Goal: Information Seeking & Learning: Learn about a topic

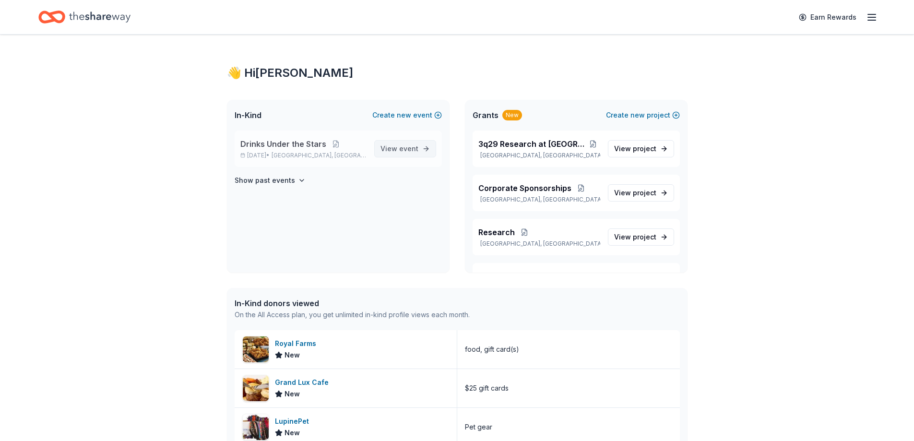
click at [401, 150] on span "event" at bounding box center [408, 148] width 19 height 8
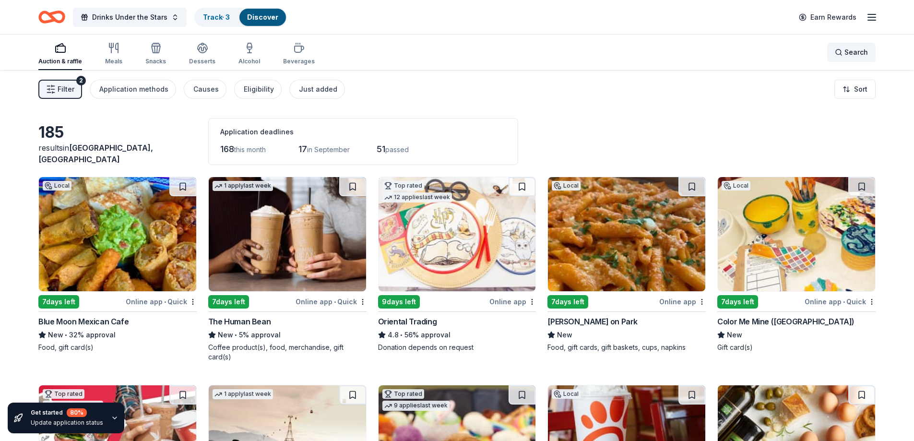
click at [854, 54] on span "Search" at bounding box center [856, 53] width 24 height 12
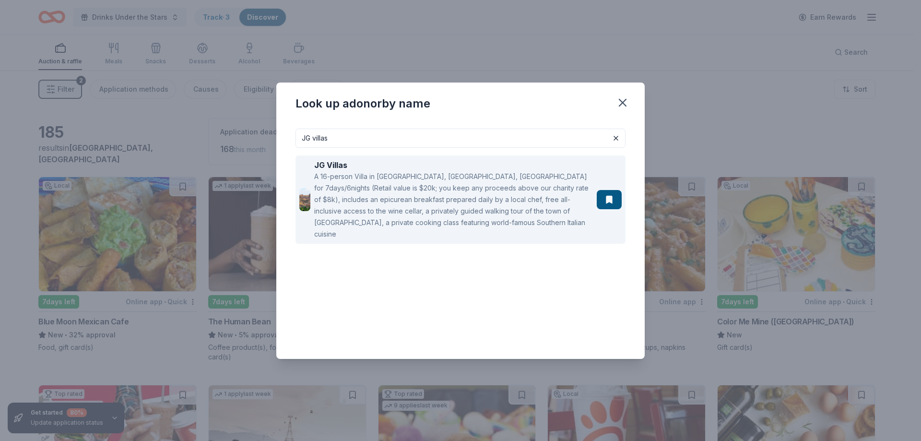
type input "JG villas"
click at [474, 201] on div "A 16-person Villa in [GEOGRAPHIC_DATA], [GEOGRAPHIC_DATA], [GEOGRAPHIC_DATA] fo…" at bounding box center [453, 205] width 279 height 69
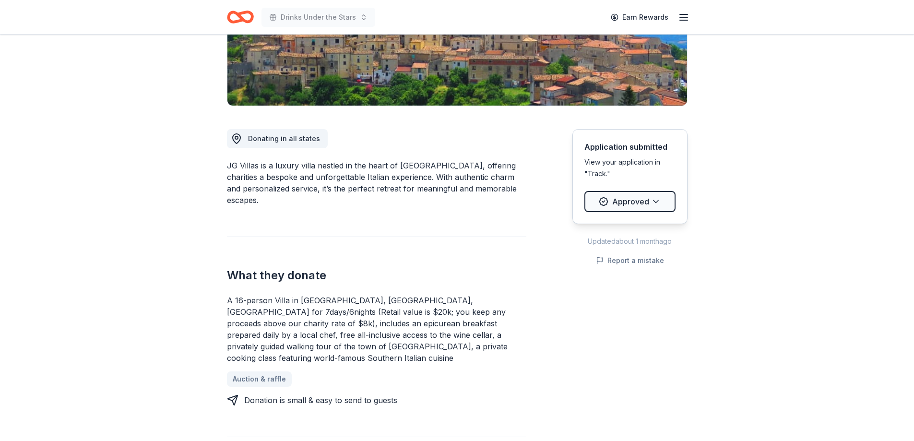
scroll to position [133, 0]
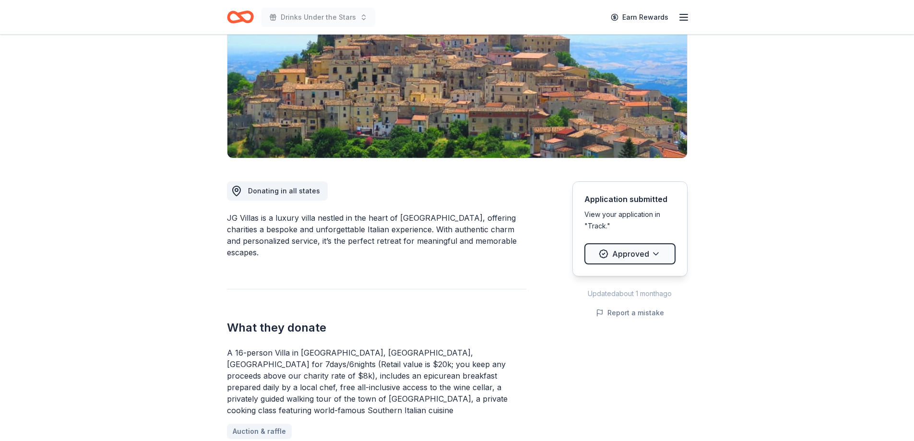
drag, startPoint x: 226, startPoint y: 218, endPoint x: 247, endPoint y: 223, distance: 20.8
click at [247, 223] on div "JG Villas is a luxury villa nestled in the heart of [GEOGRAPHIC_DATA], offering…" at bounding box center [376, 235] width 299 height 46
